Goal: Task Accomplishment & Management: Use online tool/utility

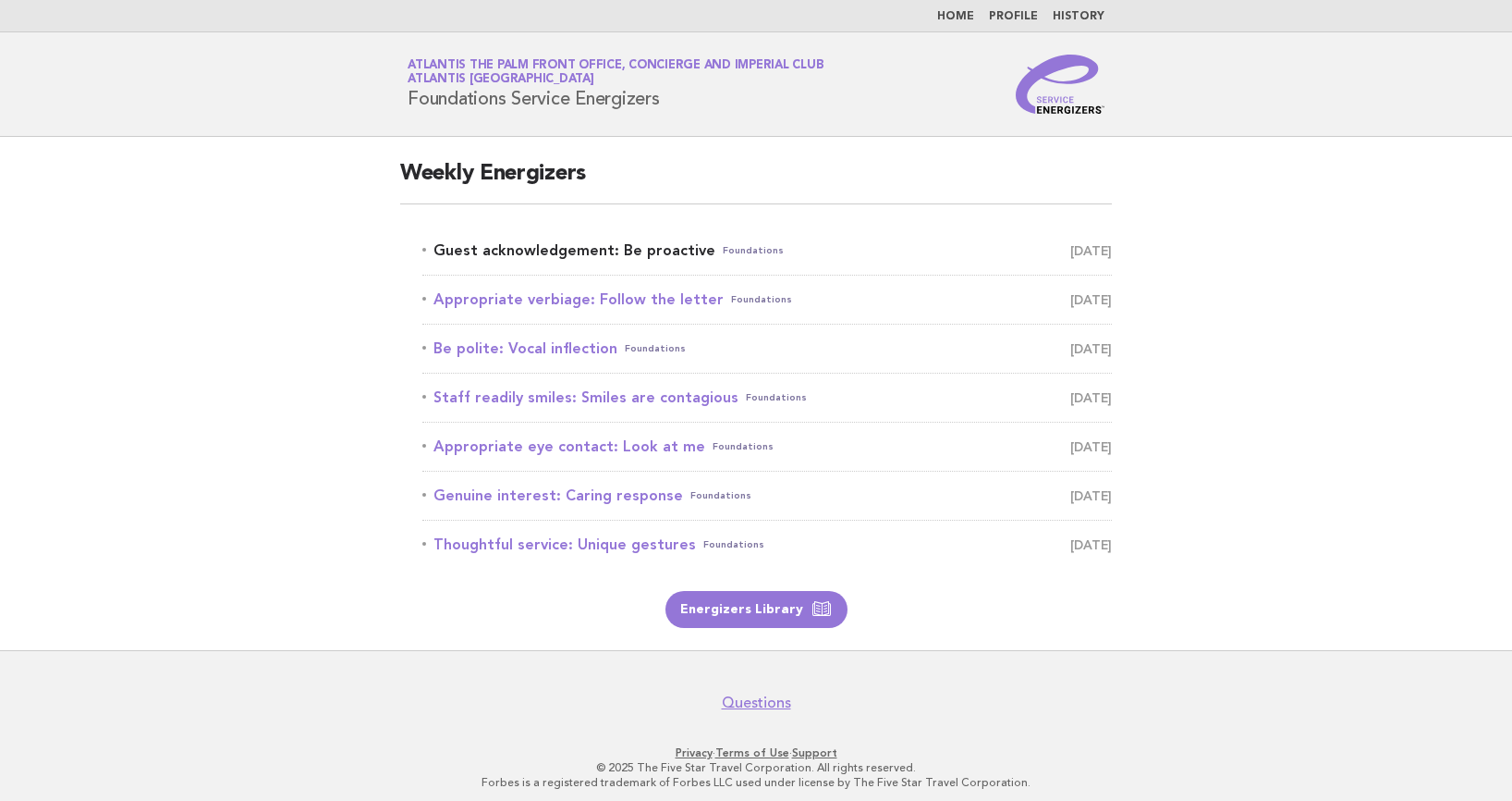
click at [596, 248] on link "Guest acknowledgement: Be proactive Foundations August 22" at bounding box center [767, 250] width 690 height 26
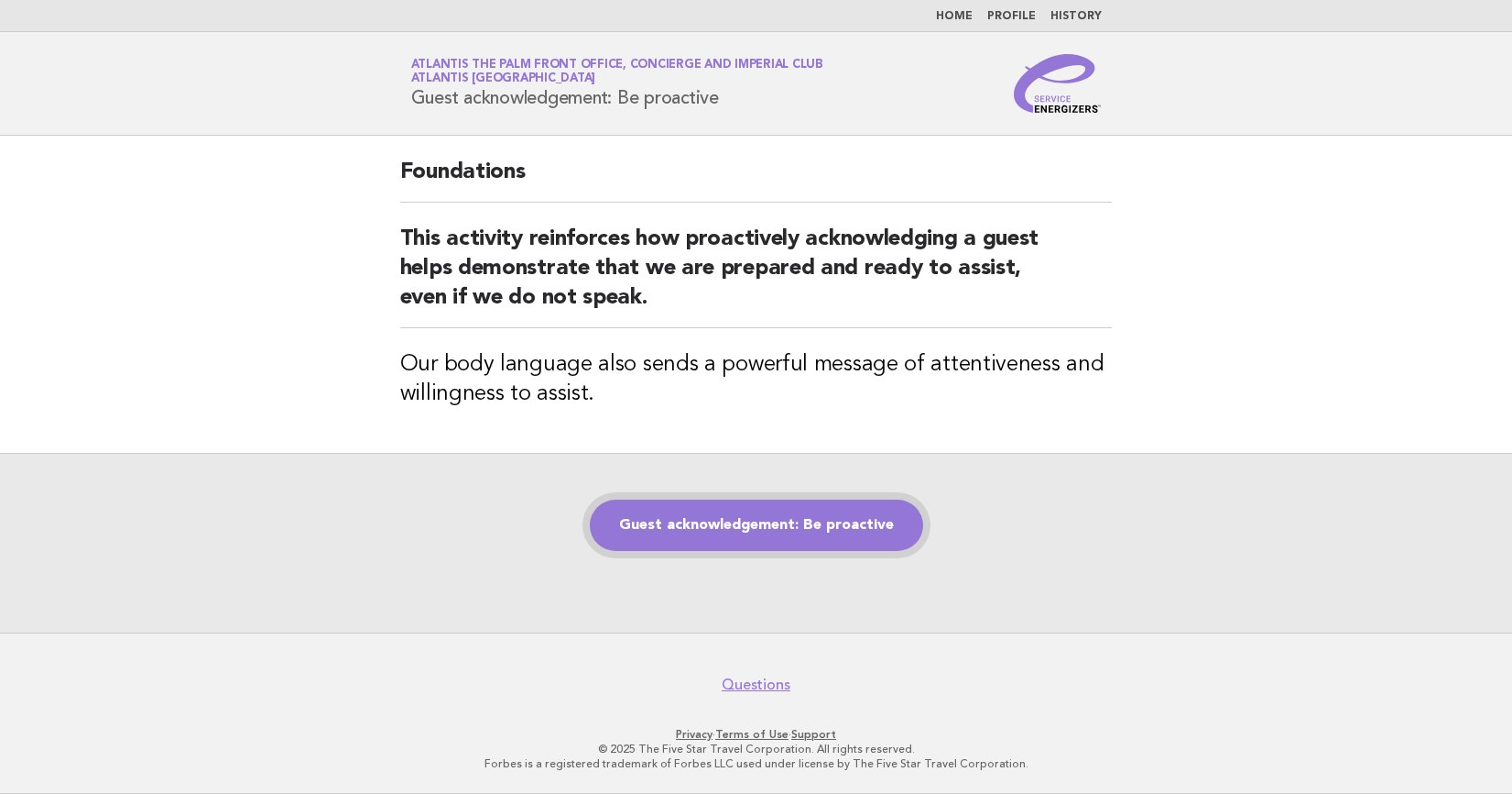
click at [787, 507] on link "Guest acknowledgement: Be proactive" at bounding box center [756, 524] width 334 height 52
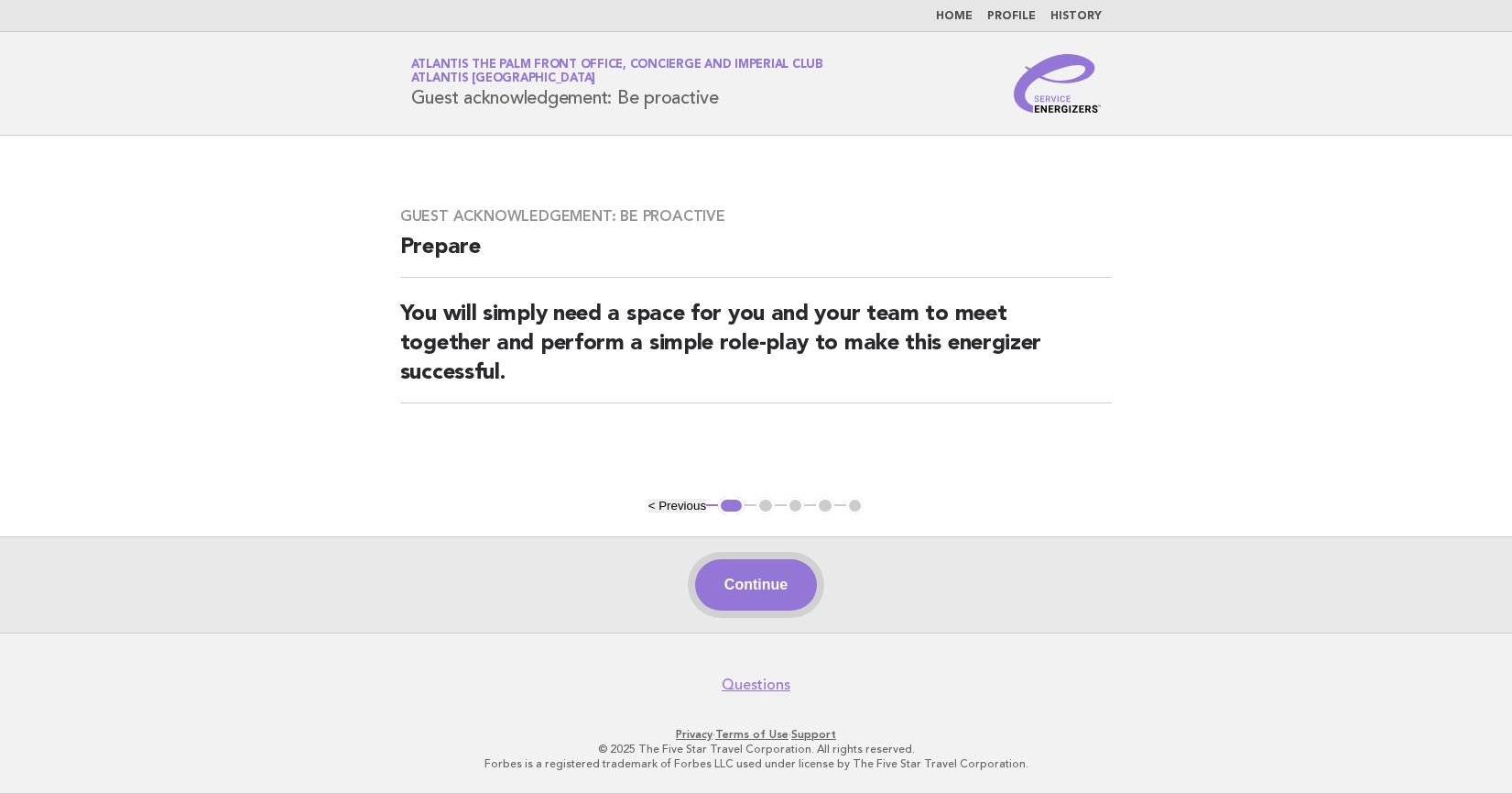
click at [738, 582] on button "Continue" at bounding box center [756, 584] width 122 height 52
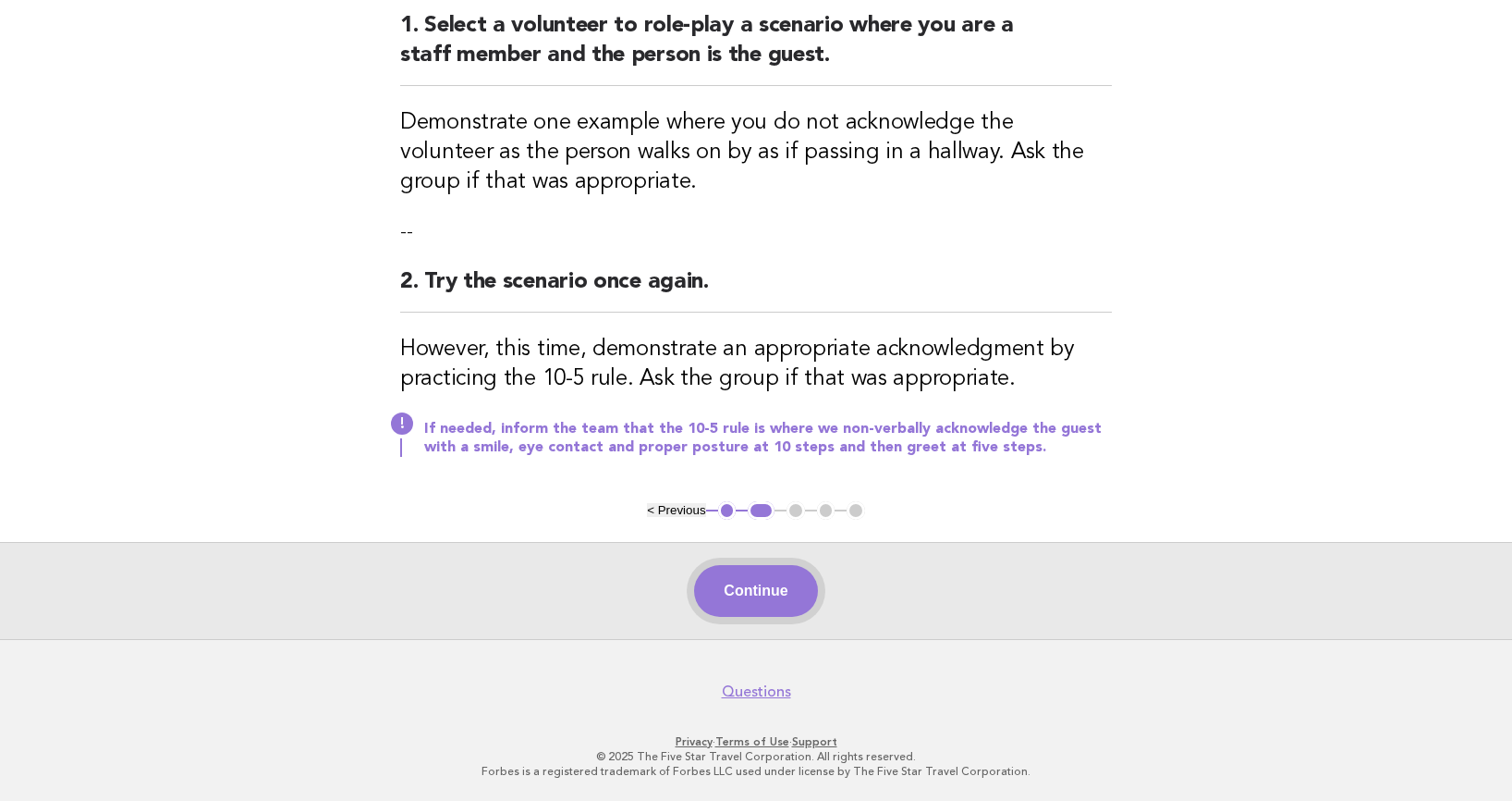
click at [775, 601] on button "Continue" at bounding box center [756, 590] width 123 height 52
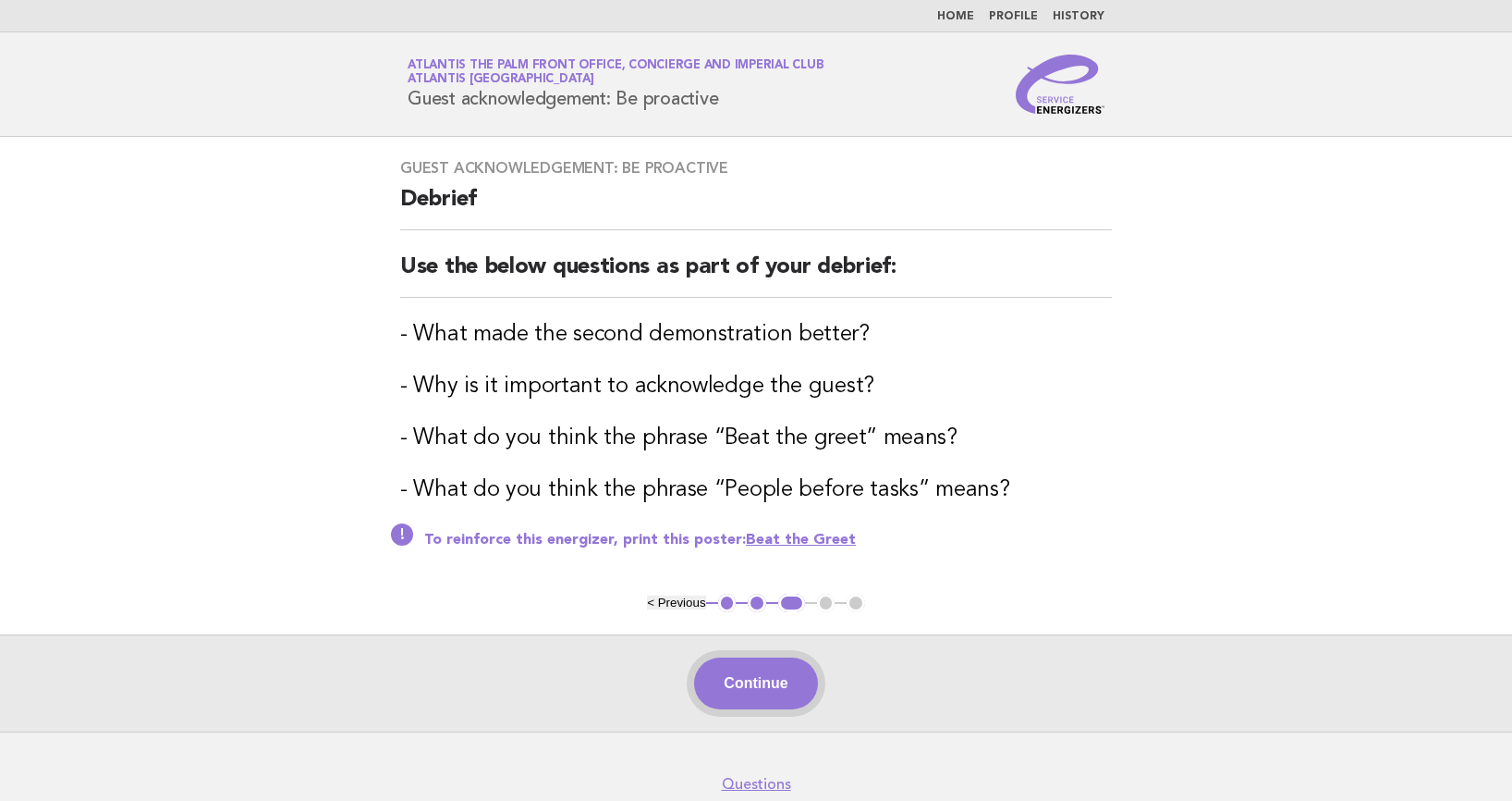
click at [752, 682] on button "Continue" at bounding box center [756, 683] width 123 height 52
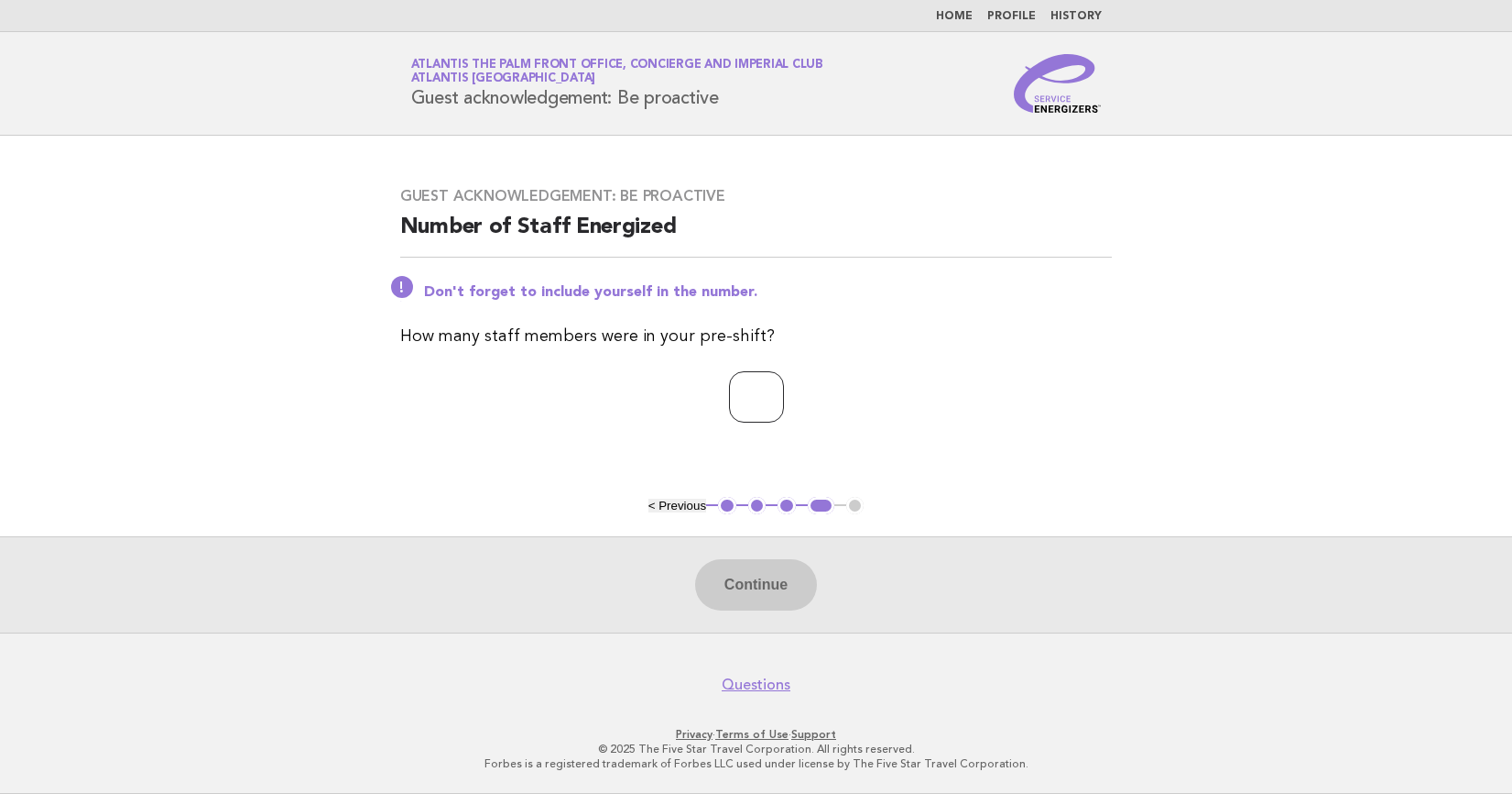
click at [729, 415] on input "number" at bounding box center [756, 397] width 55 height 52
type input "*"
click at [743, 593] on button "Continue" at bounding box center [756, 584] width 122 height 52
